Goal: Obtain resource: Download file/media

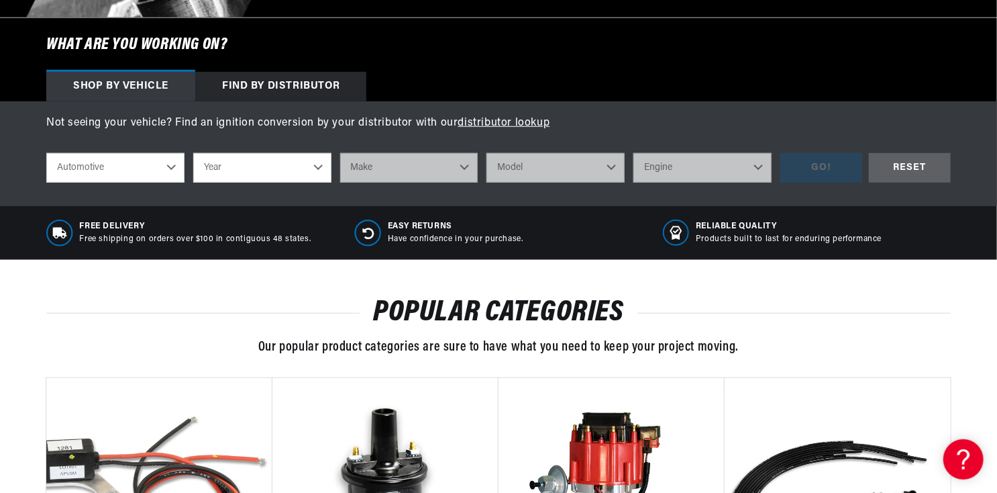
scroll to position [446, 0]
click at [116, 163] on select "Automotive Agricultural Industrial Marine Motorcycle" at bounding box center [115, 168] width 138 height 30
click at [46, 153] on select "Automotive Agricultural Industrial Marine Motorcycle" at bounding box center [115, 168] width 138 height 30
select select "Marine"
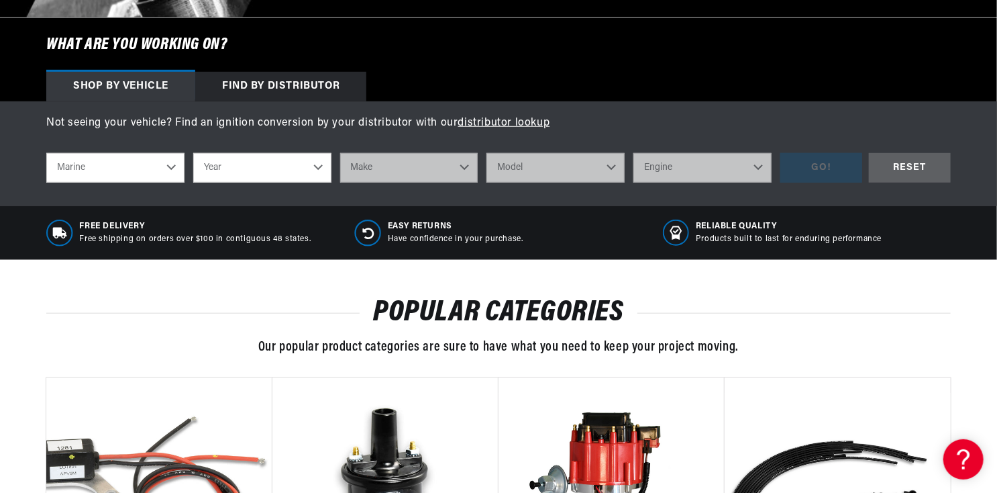
click at [266, 170] on select "Year [DATE] 1986 1985 1983 1982 1981 1980 1979 1978 1977 1976 1975 1974 1973 19…" at bounding box center [262, 168] width 138 height 30
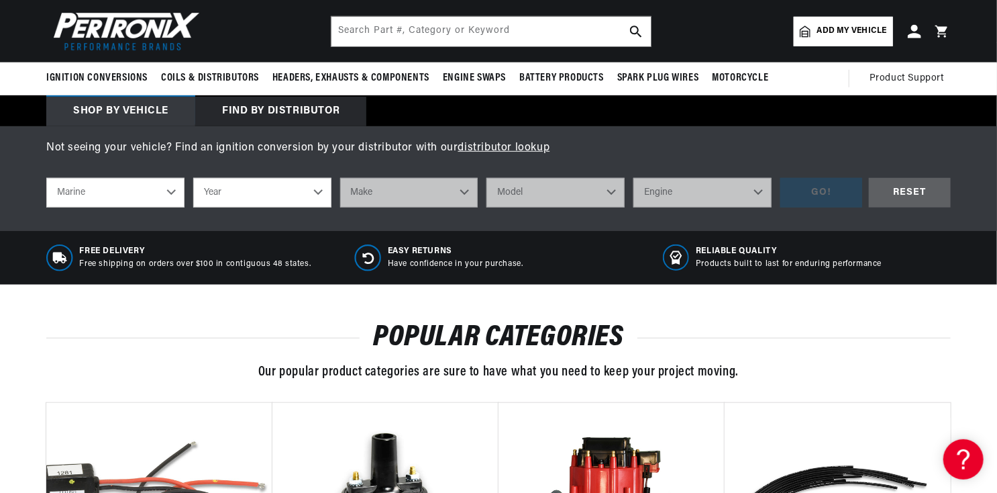
scroll to position [419, 0]
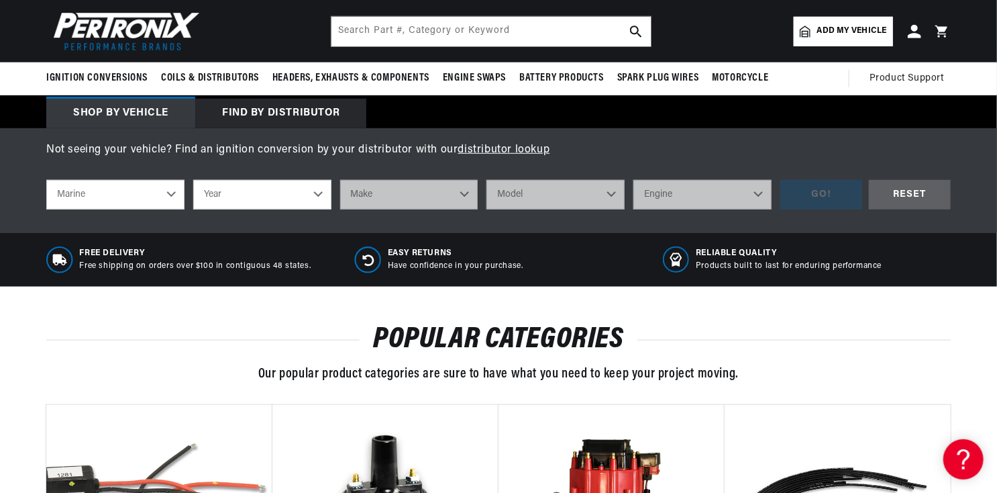
click at [234, 192] on select "Year [DATE] 1986 1985 1983 1982 1981 1980 1979 1978 1977 1976 1975 1974 1973 19…" at bounding box center [262, 195] width 138 height 30
select select "1968"
click at [193, 180] on select "Year [DATE] 1986 1985 1983 1982 1981 1980 1979 1978 1977 1976 1975 1974 1973 19…" at bounding box center [262, 195] width 138 height 30
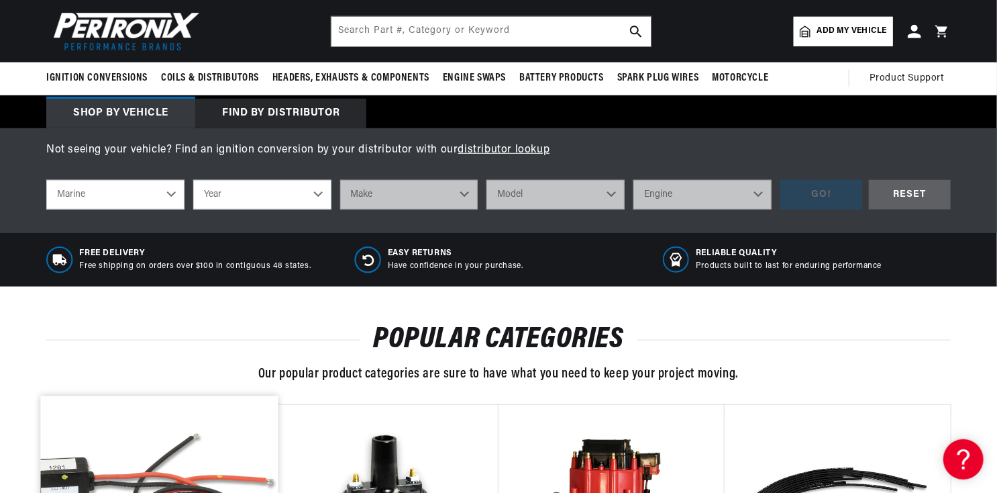
select select "1968"
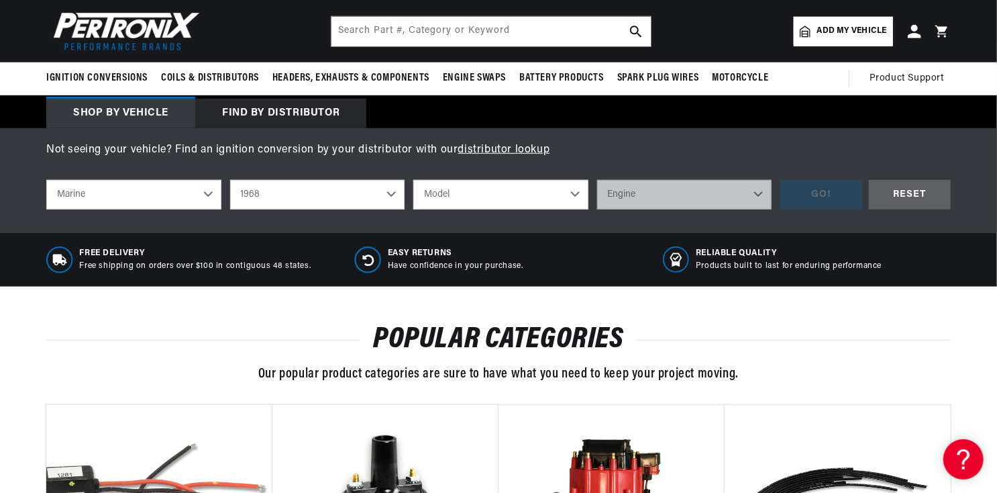
click at [452, 194] on select "Model 6 Cylinder Atomic Four" at bounding box center [500, 195] width 175 height 30
select select "6-Cylinder"
click at [413, 180] on select "Model 6 Cylinder Atomic Four" at bounding box center [500, 195] width 175 height 30
select select "6-Cylinder"
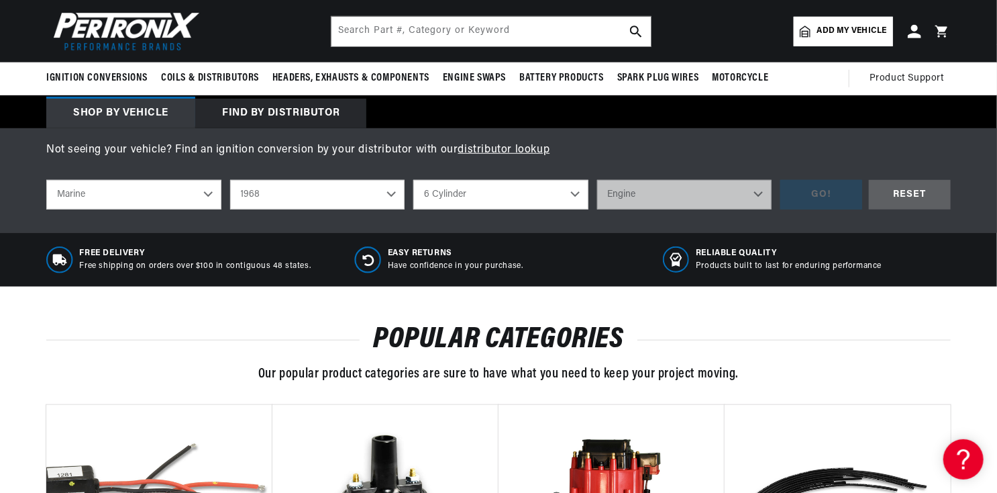
scroll to position [0, 0]
click at [634, 199] on select "Engine 6" at bounding box center [684, 195] width 175 height 30
select select "6"
click at [597, 180] on select "Engine 6" at bounding box center [684, 195] width 175 height 30
select select "6"
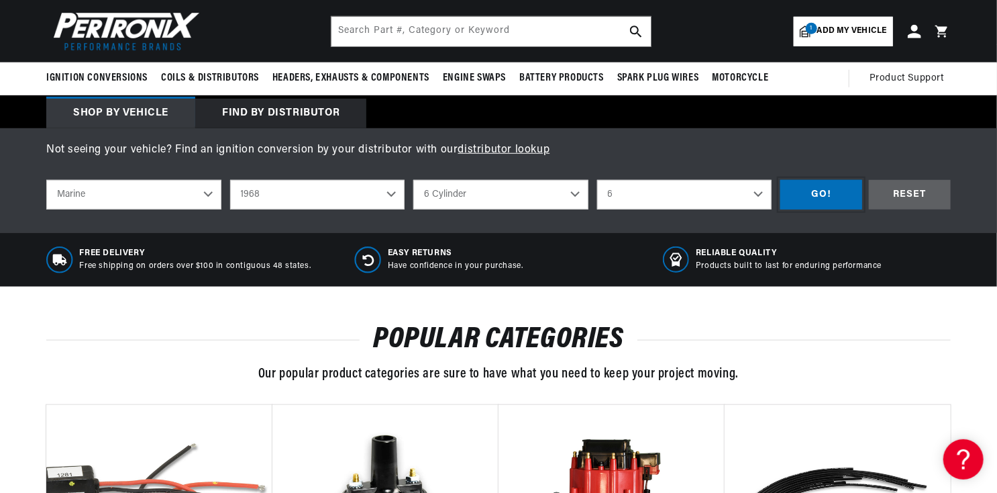
click at [823, 196] on div "GO!" at bounding box center [822, 195] width 82 height 30
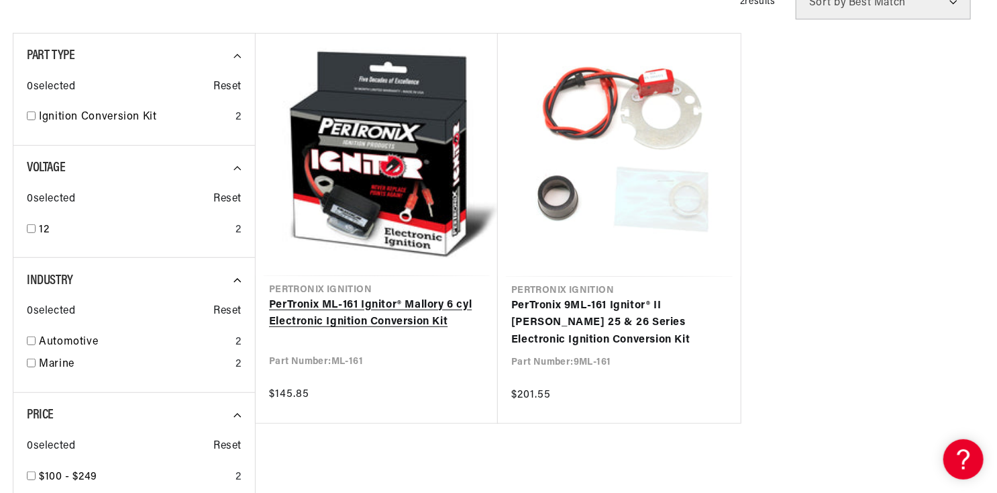
scroll to position [0, 1676]
click at [355, 297] on link "PerTronix ML-161 Ignitor® Mallory 6 cyl Electronic Ignition Conversion Kit" at bounding box center [376, 314] width 215 height 34
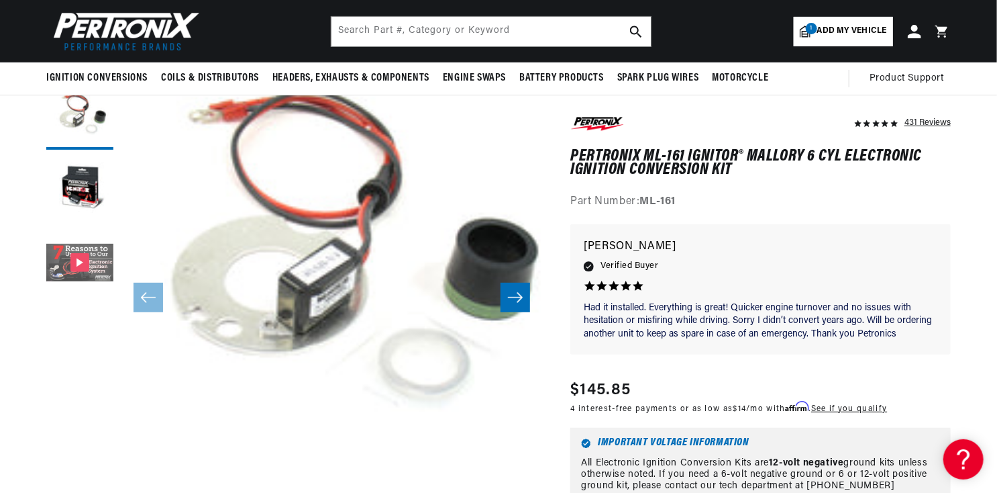
click at [88, 279] on button "Gallery Viewer" at bounding box center [79, 263] width 67 height 67
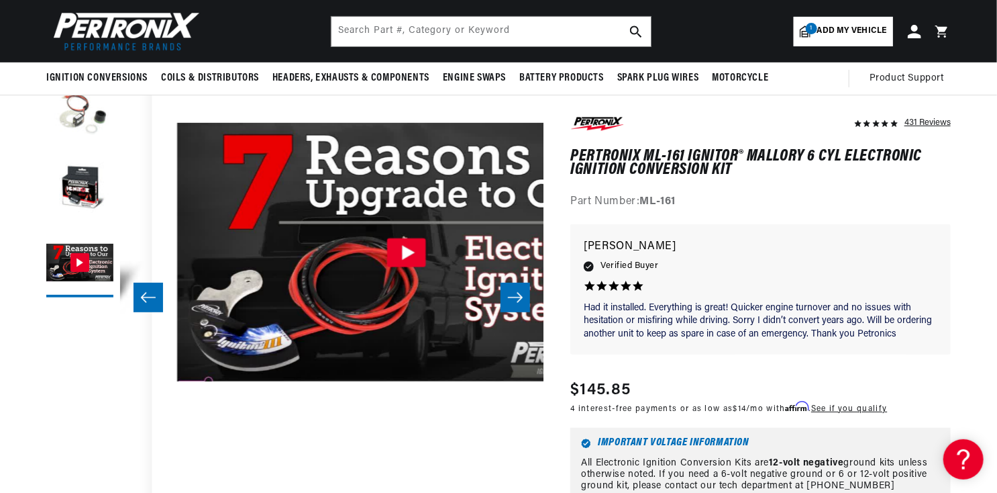
scroll to position [42, 848]
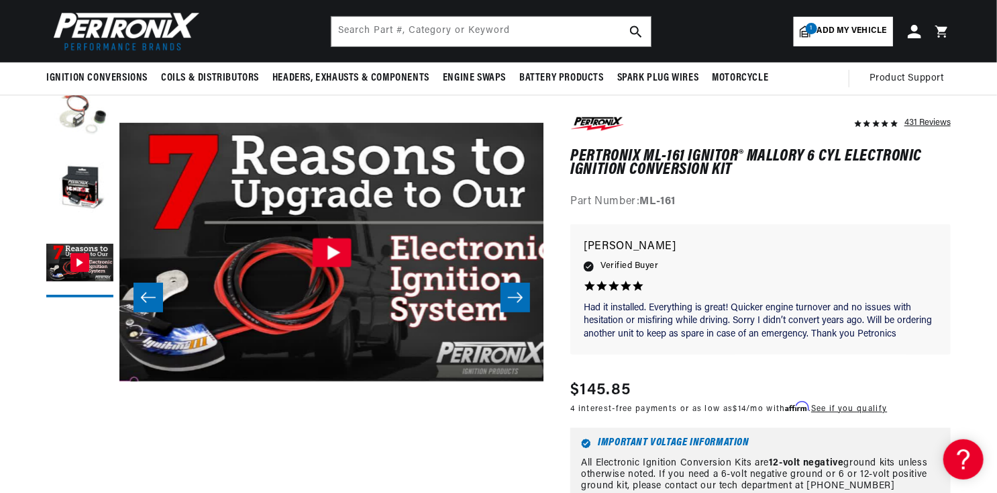
click at [320, 265] on icon "Gallery Viewer" at bounding box center [332, 252] width 39 height 29
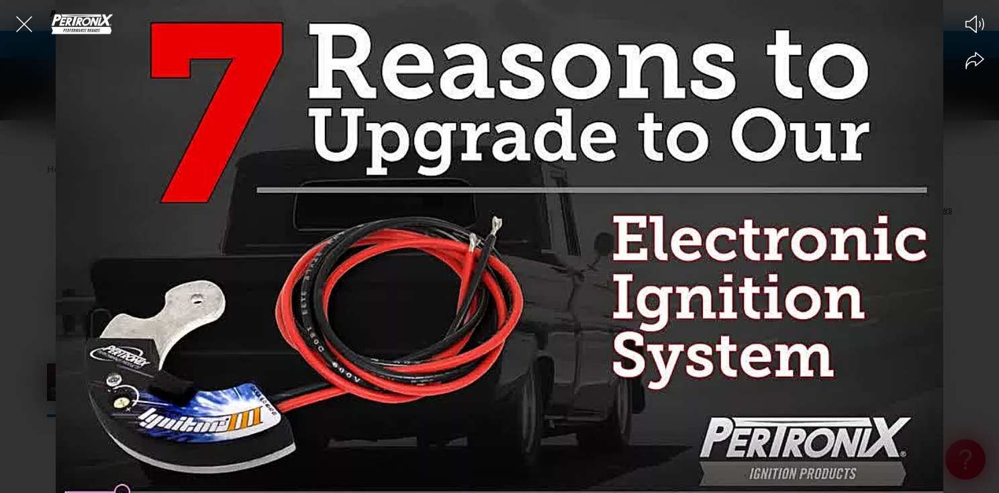
scroll to position [0, 838]
click at [432, 236] on div at bounding box center [499, 246] width 999 height 493
click at [548, 142] on div at bounding box center [499, 246] width 999 height 493
click at [524, 183] on div at bounding box center [499, 246] width 999 height 493
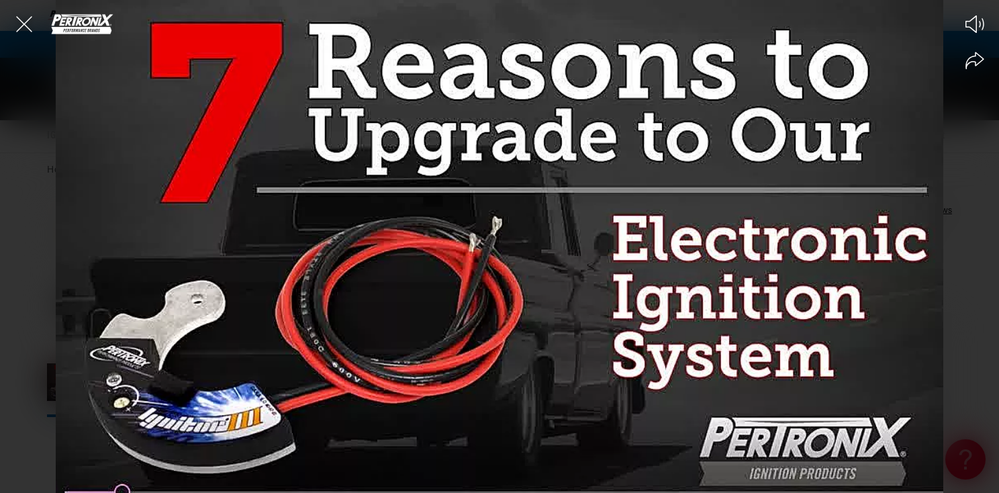
click at [524, 183] on div at bounding box center [499, 246] width 999 height 493
click at [21, 28] on icon "Close the video player" at bounding box center [24, 24] width 30 height 30
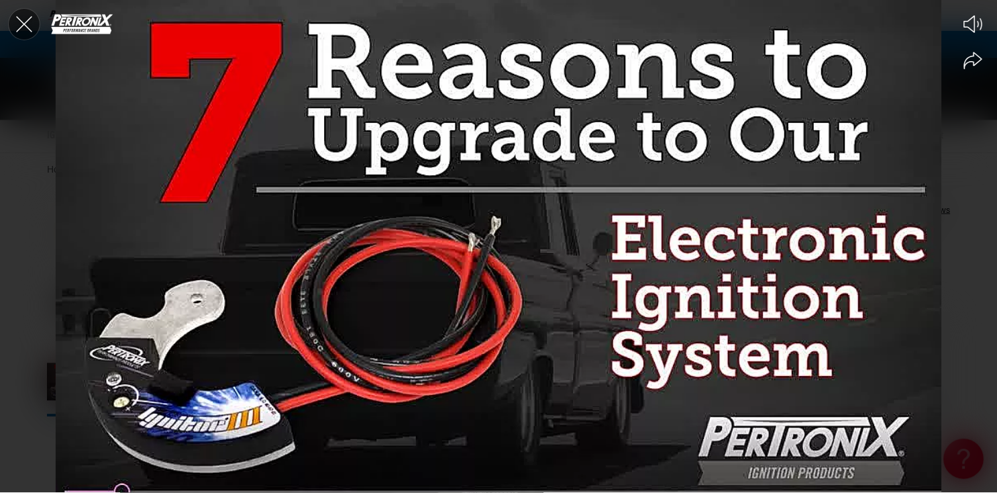
scroll to position [119, 0]
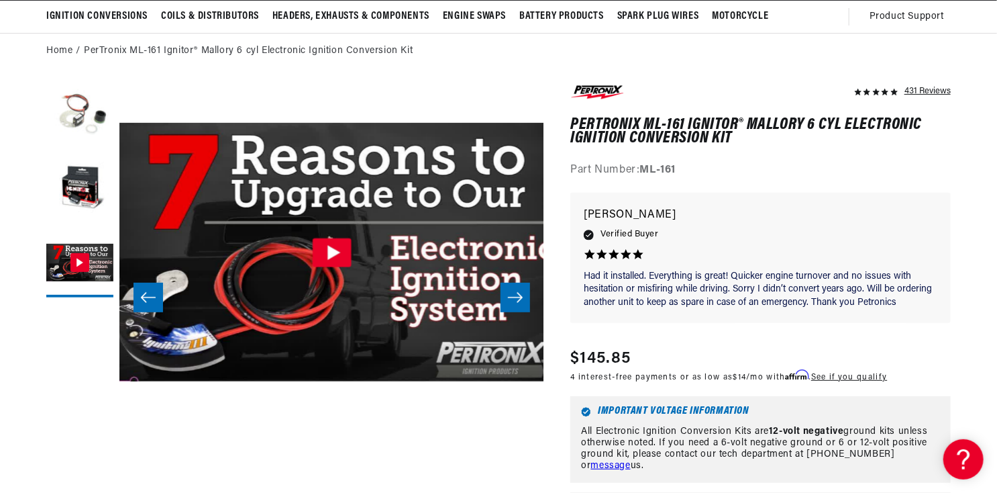
click at [332, 251] on icon "Gallery Viewer" at bounding box center [334, 252] width 13 height 15
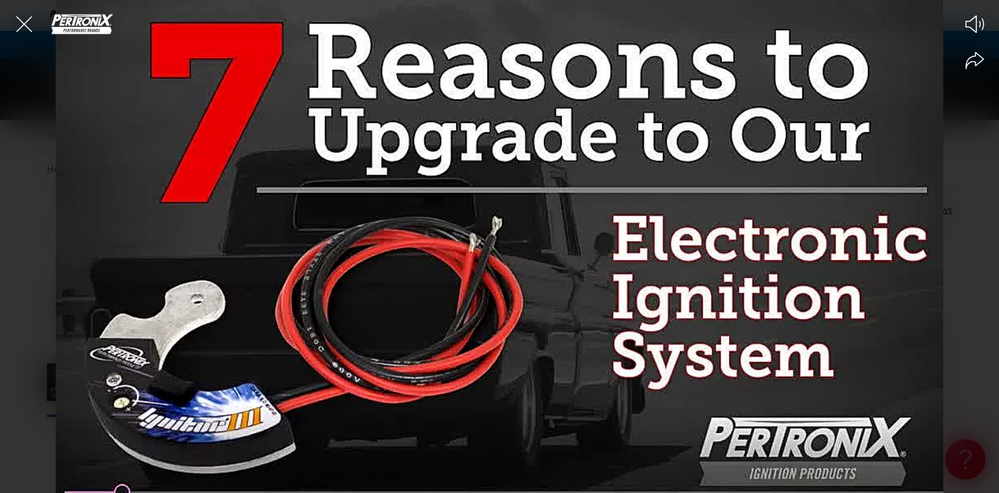
scroll to position [0, 0]
click at [519, 234] on div at bounding box center [499, 246] width 999 height 493
click at [25, 27] on icon "Close the video player" at bounding box center [24, 24] width 30 height 30
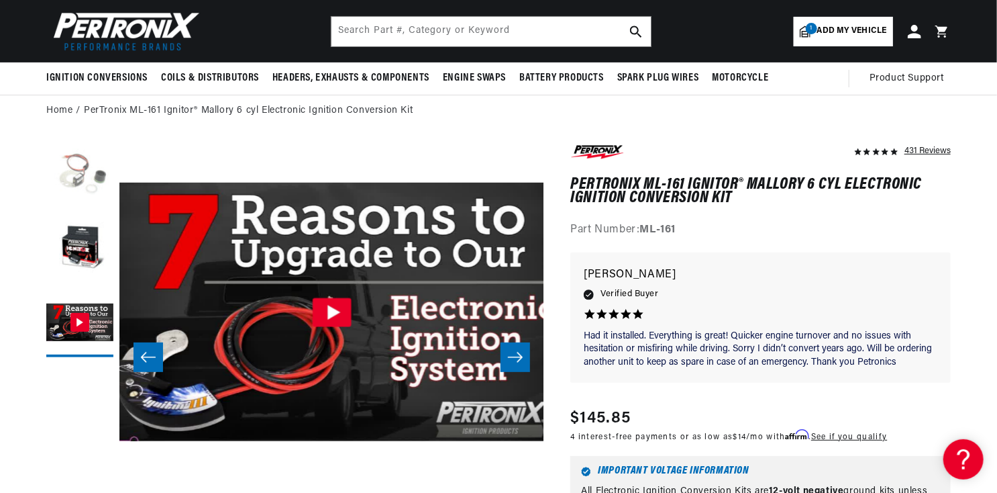
click at [83, 181] on button "Load image 1 in gallery view" at bounding box center [79, 175] width 67 height 67
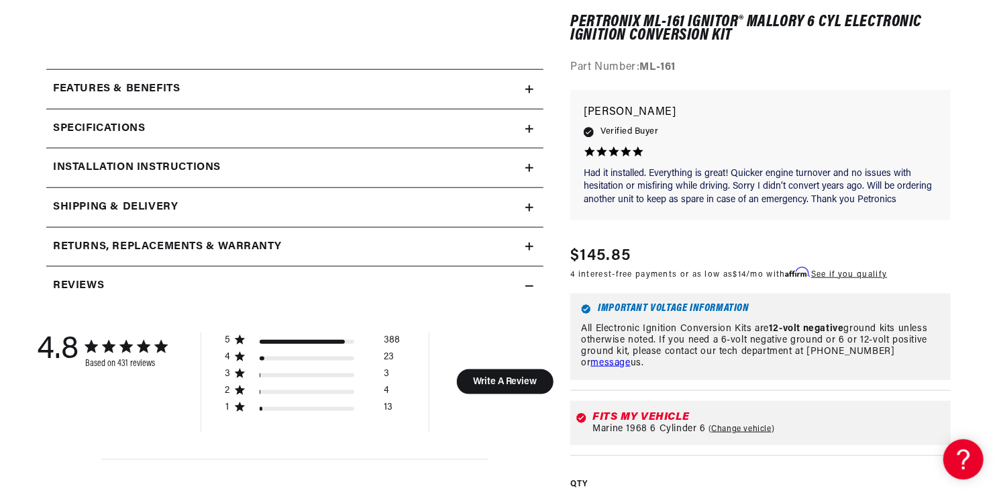
scroll to position [591, 0]
click at [183, 169] on h2 "Installation instructions" at bounding box center [137, 166] width 168 height 17
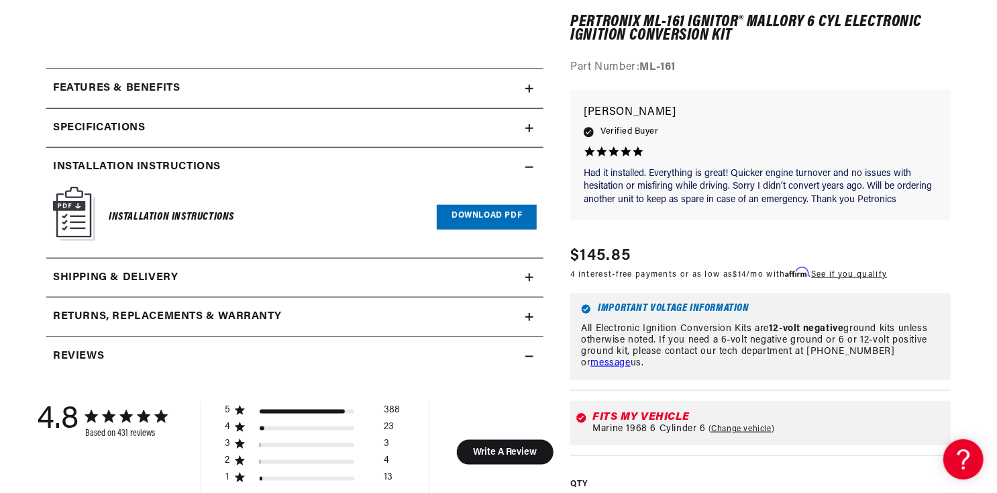
scroll to position [0, 0]
click at [514, 212] on link "Download PDF" at bounding box center [487, 217] width 100 height 25
